Goal: Browse casually

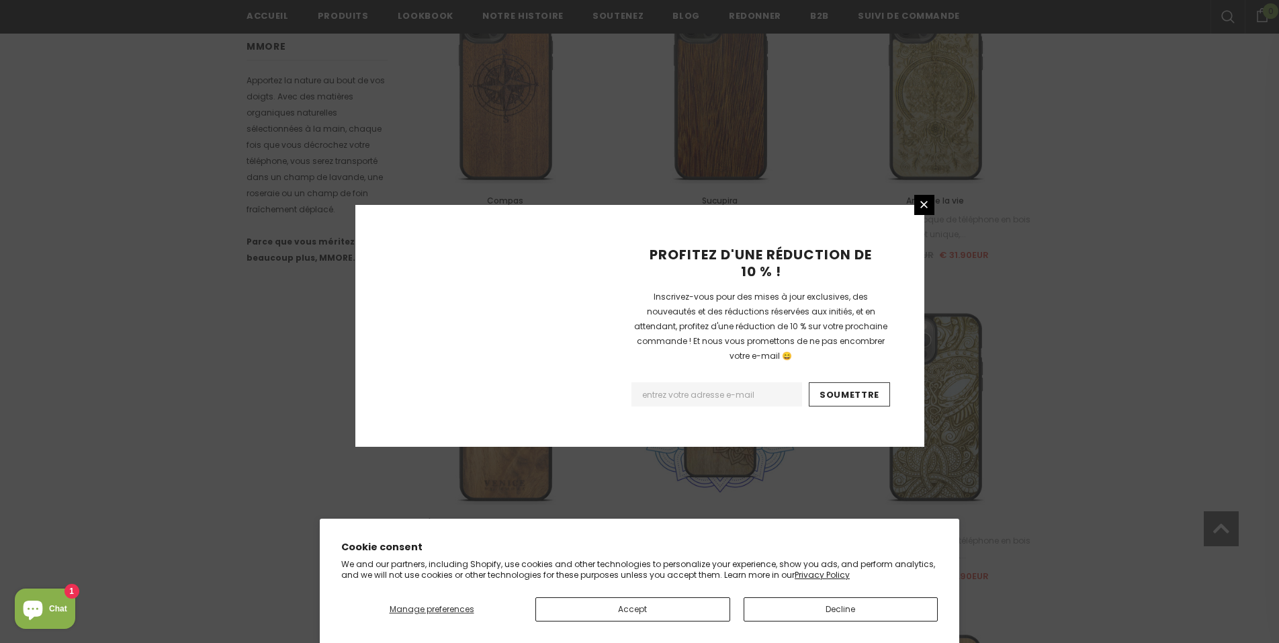
scroll to position [1481, 0]
